Goal: Task Accomplishment & Management: Complete application form

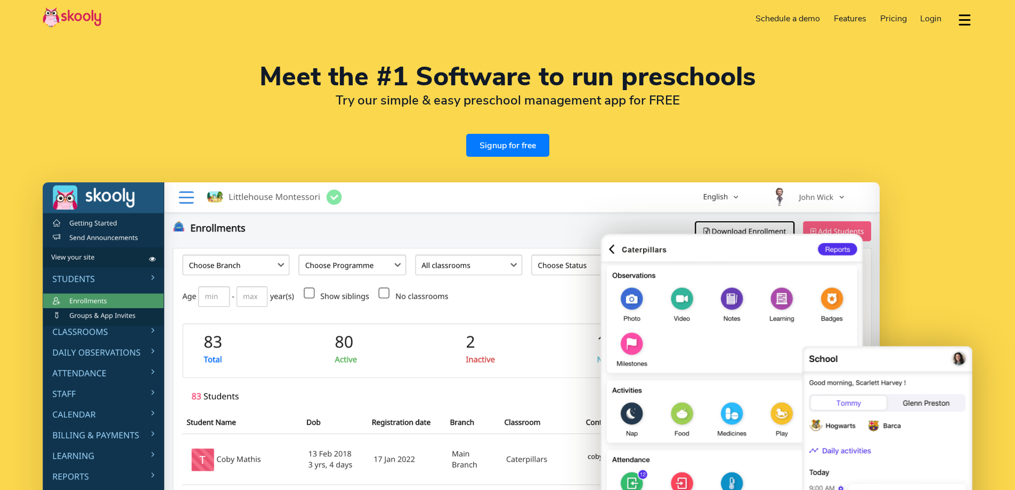
select select "en"
select select "34"
select select "[GEOGRAPHIC_DATA]"
select select "Europe/Madrid"
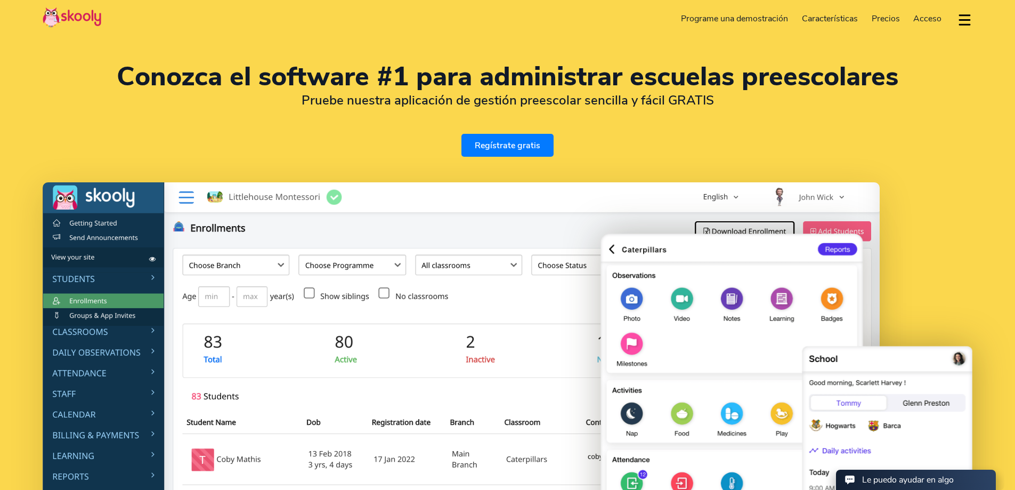
click at [898, 146] on div "Conozca el software #1 para administrar escuelas preescolares Pruebe nuestra ap…" at bounding box center [508, 110] width 930 height 93
click at [527, 148] on font "Regístrate gratis" at bounding box center [508, 146] width 66 height 12
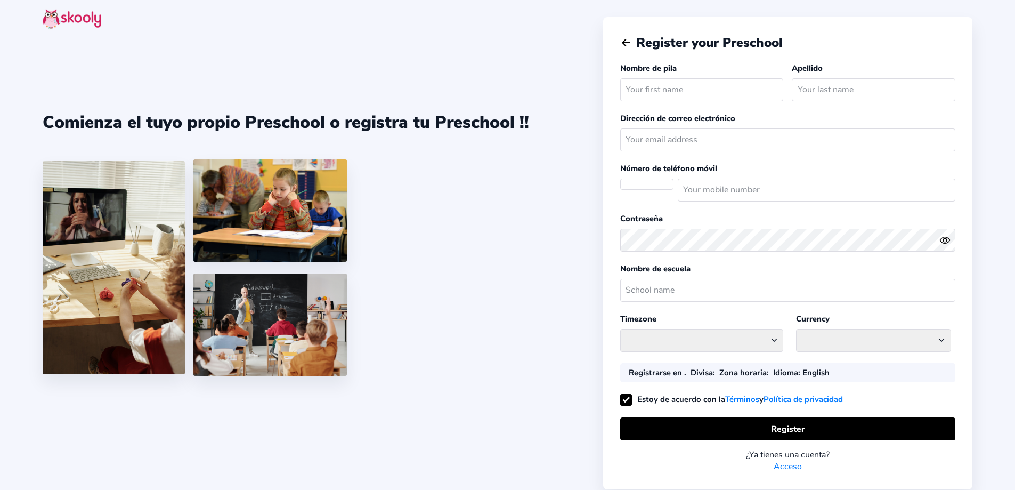
select select
select select "Europe/Madrid"
select select "EUR €"
click at [684, 94] on input "text" at bounding box center [702, 89] width 164 height 23
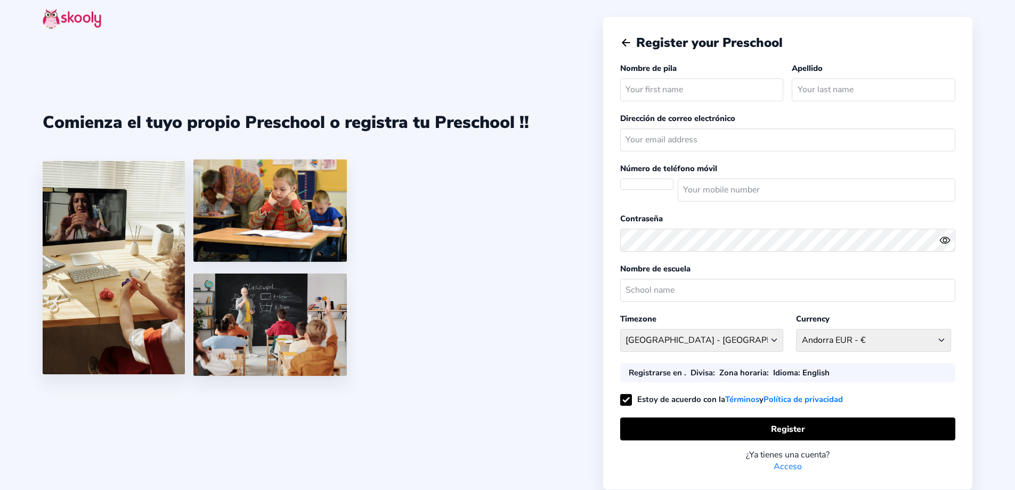
select select "ES"
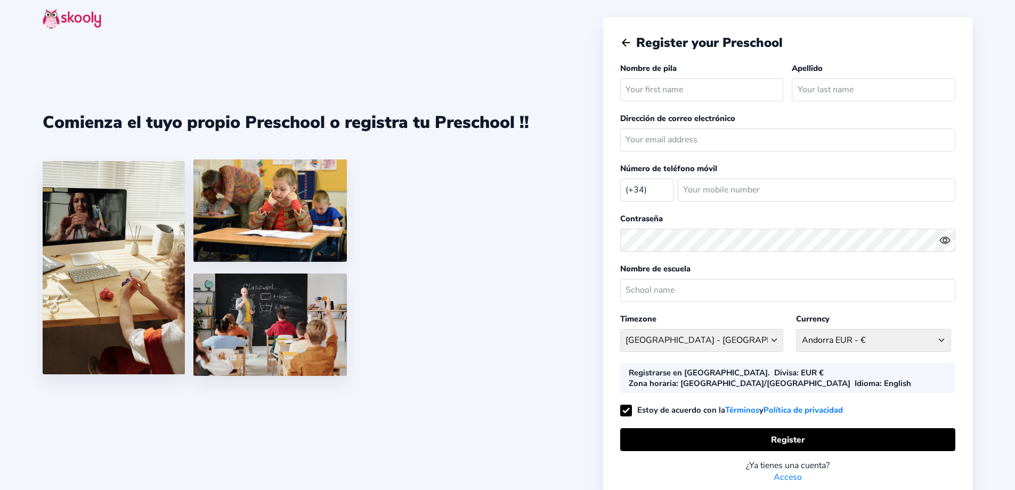
type input "Nico"
type input "[PERSON_NAME]"
click at [692, 144] on input "email" at bounding box center [787, 139] width 335 height 23
type input "nicoozamar#@[DOMAIN_NAME]"
click at [691, 180] on input "number" at bounding box center [817, 190] width 278 height 23
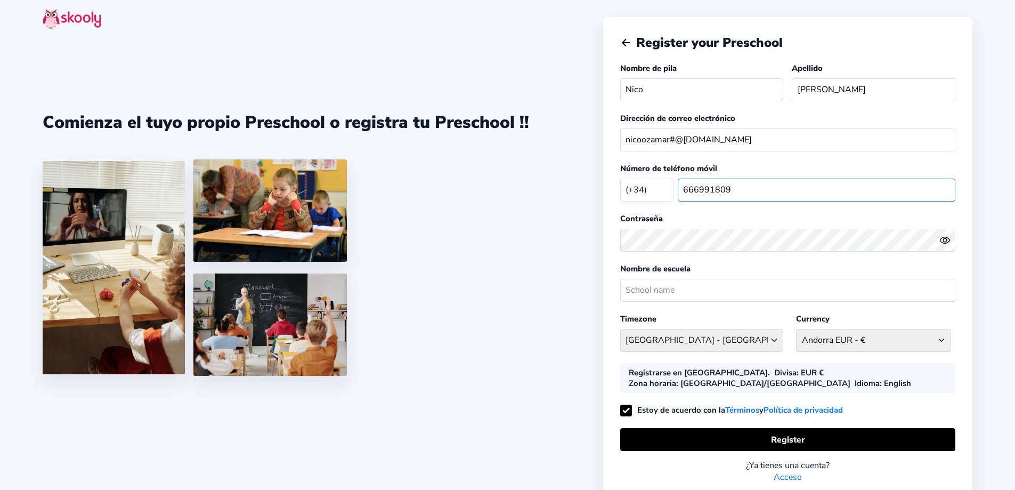
type input "666991809"
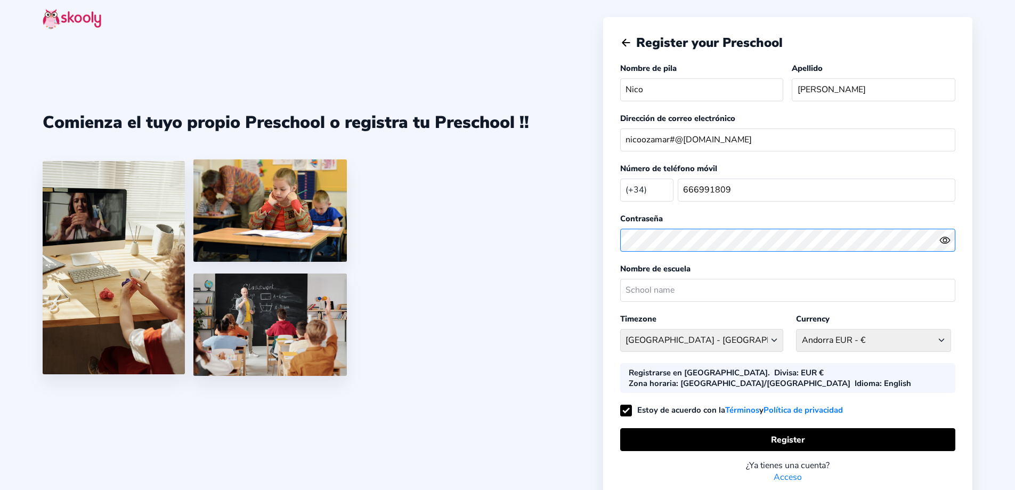
scroll to position [36, 0]
